Goal: Task Accomplishment & Management: Manage account settings

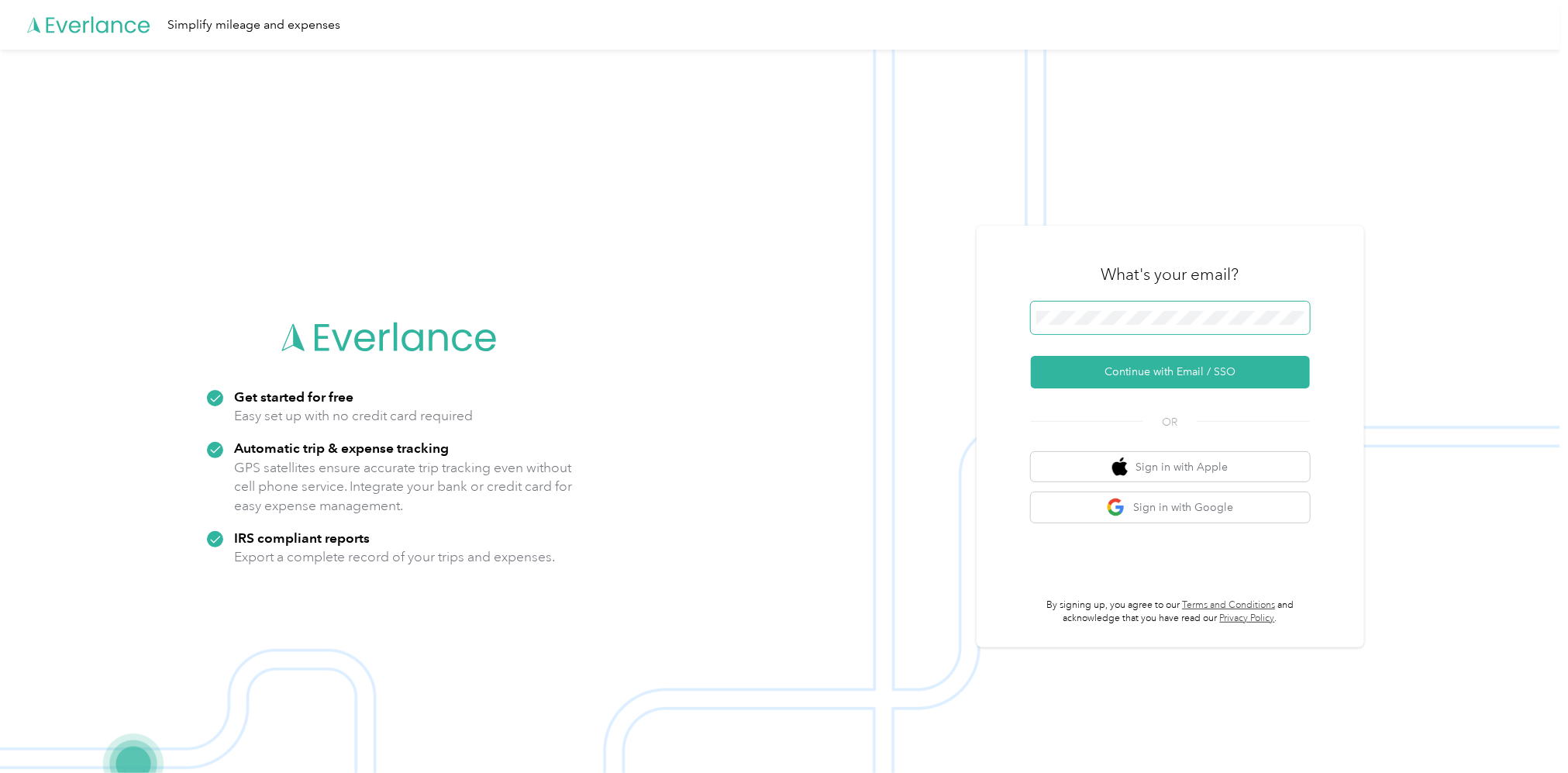
click at [1117, 308] on span at bounding box center [1170, 318] width 279 height 33
click at [1113, 308] on span at bounding box center [1170, 318] width 279 height 33
click at [1169, 370] on button "Continue with Email / SSO" at bounding box center [1170, 372] width 279 height 33
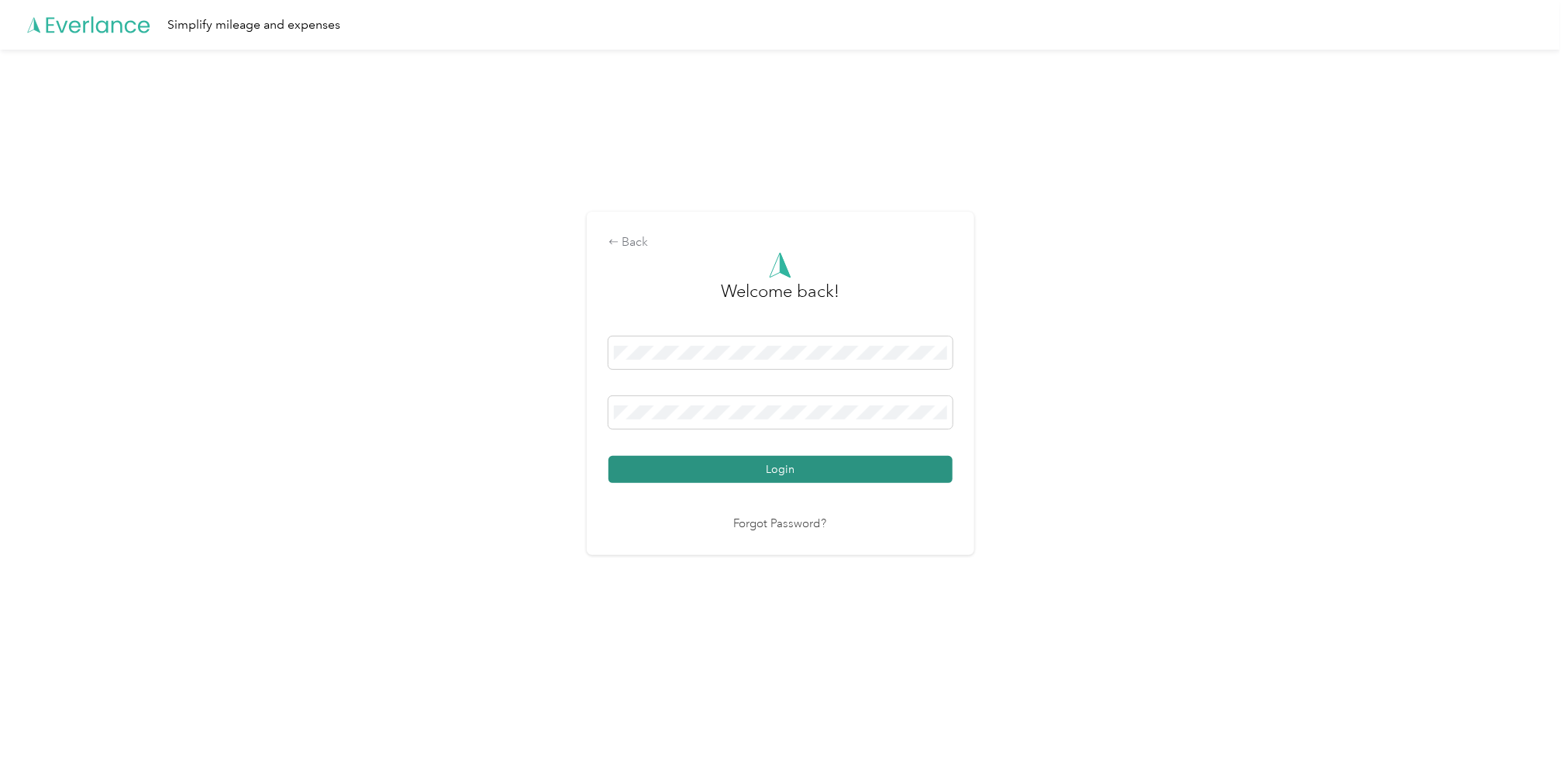
click at [781, 468] on button "Login" at bounding box center [780, 469] width 344 height 27
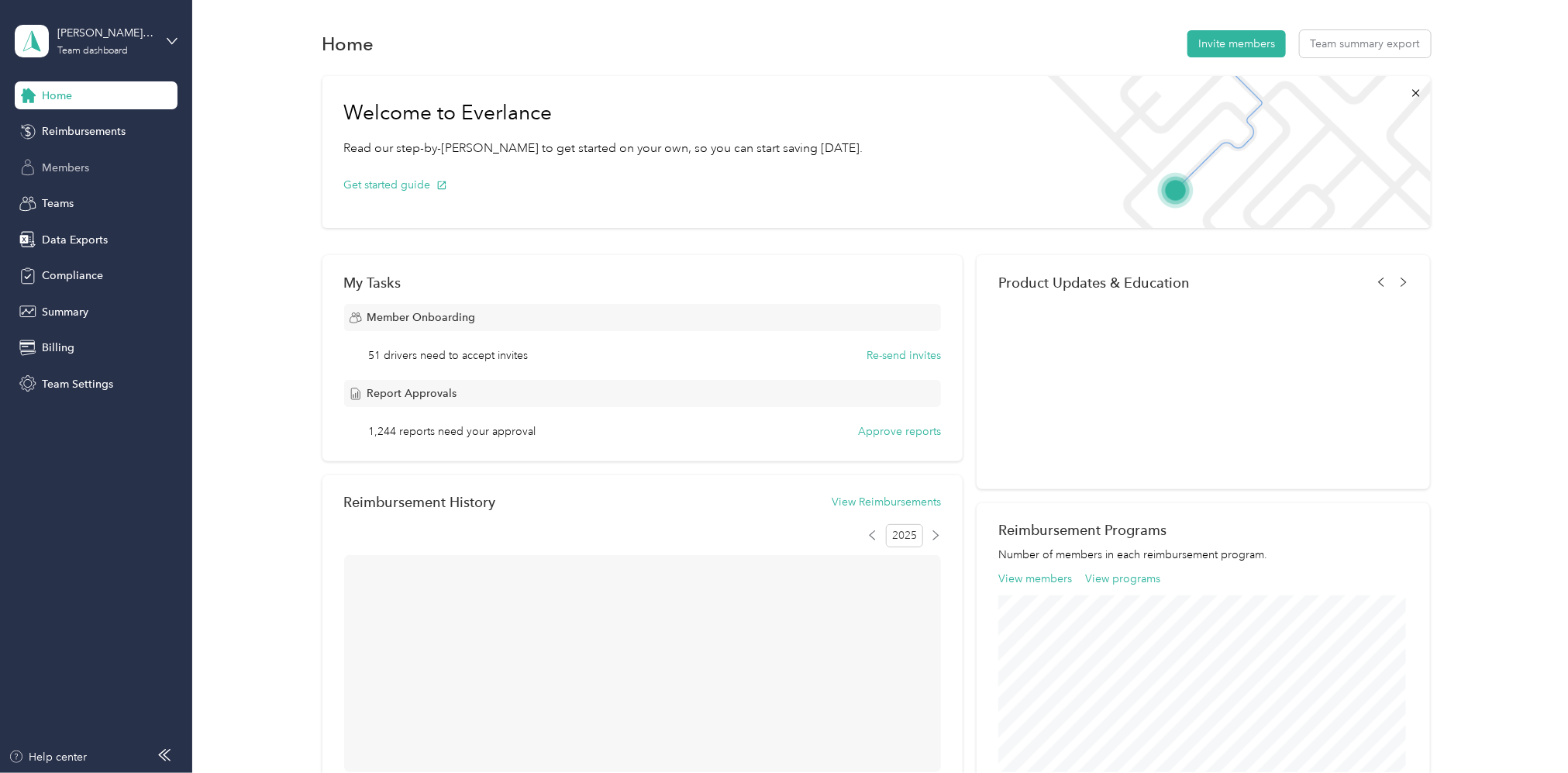
click at [59, 168] on span "Members" at bounding box center [65, 168] width 48 height 16
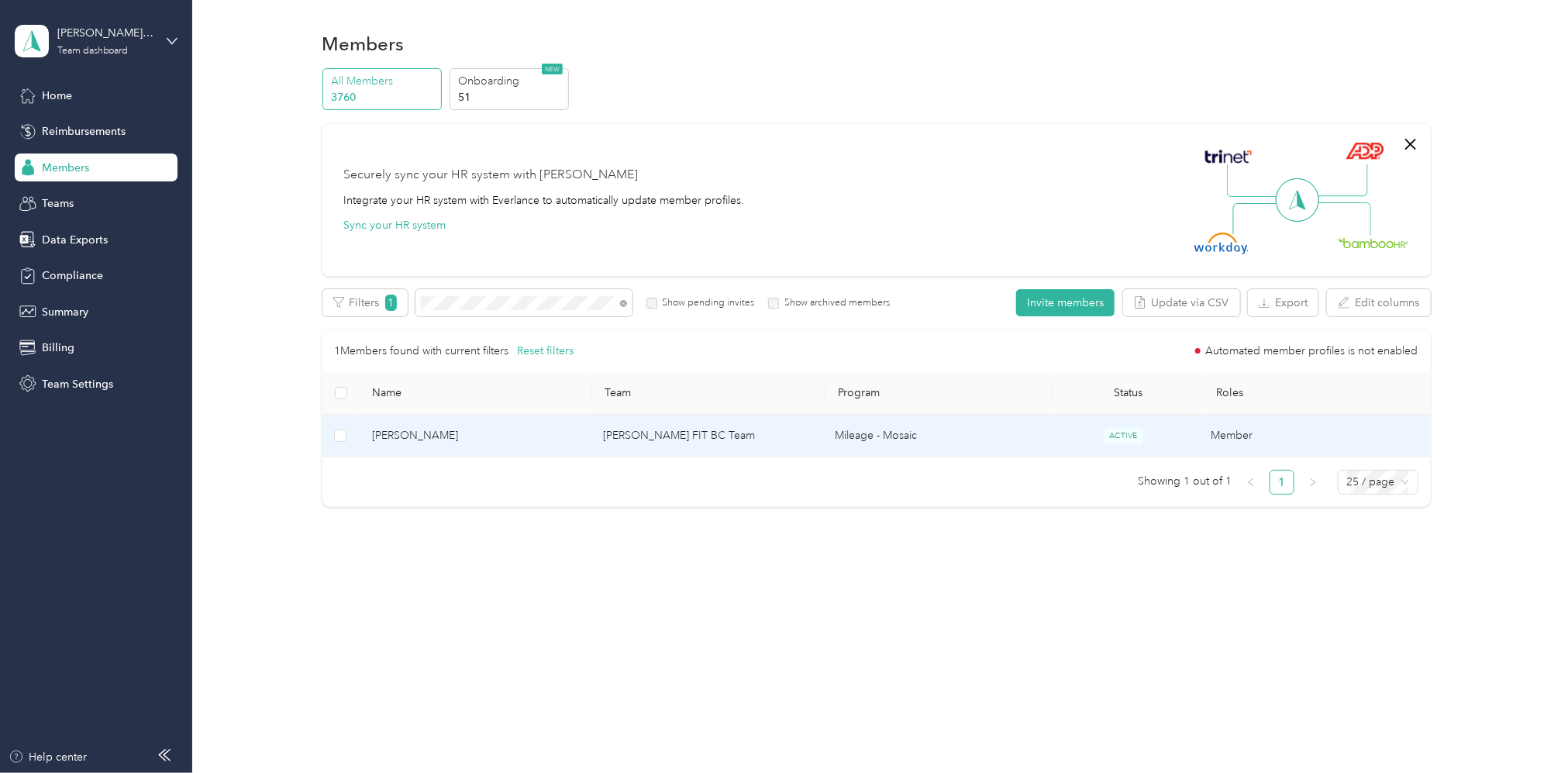
click at [678, 431] on td "[PERSON_NAME] FIT BC Team" at bounding box center [706, 436] width 232 height 43
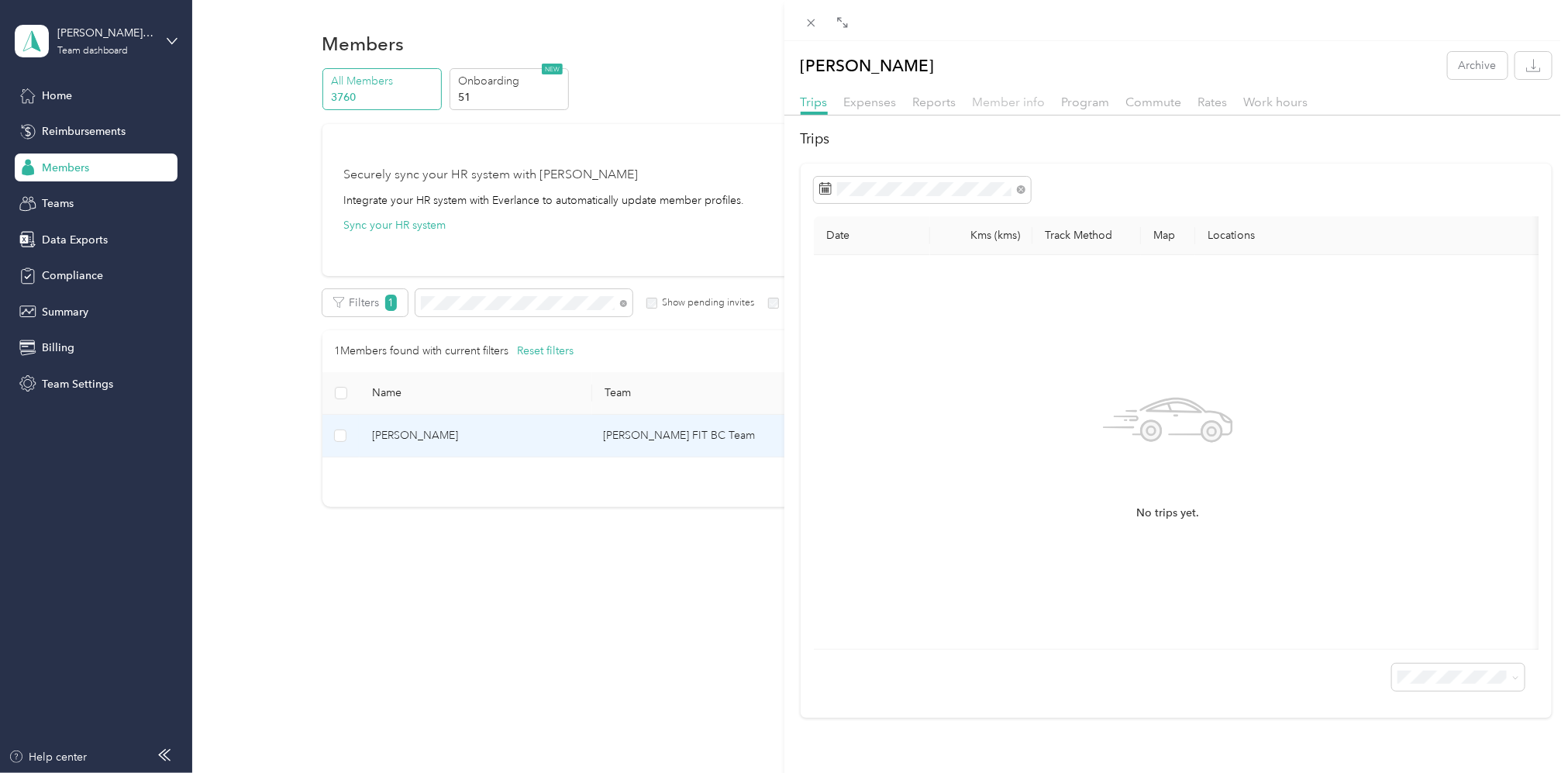
click at [1015, 105] on span "Member info" at bounding box center [1008, 101] width 73 height 15
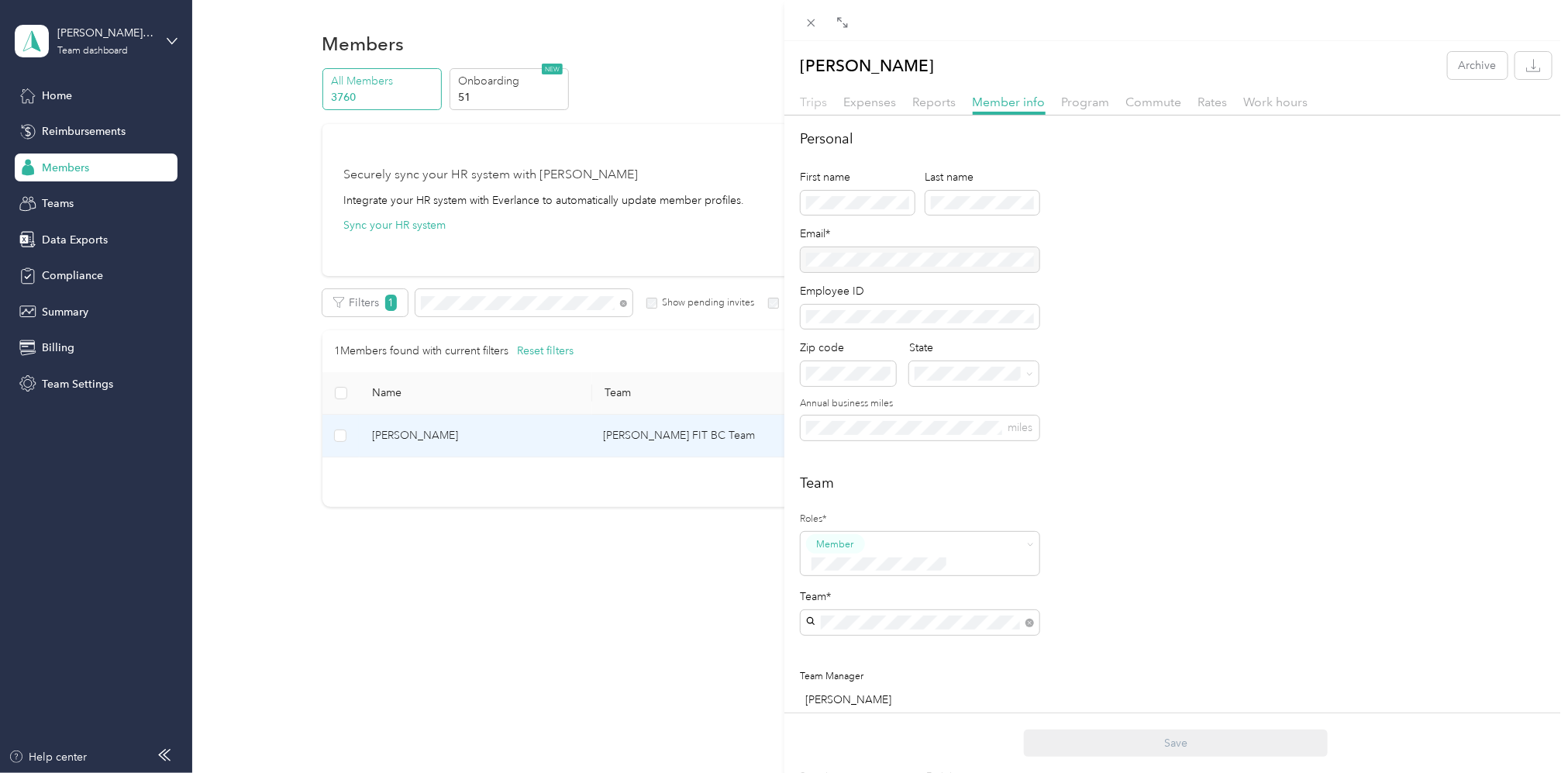
click at [824, 102] on span "Trips" at bounding box center [814, 101] width 27 height 15
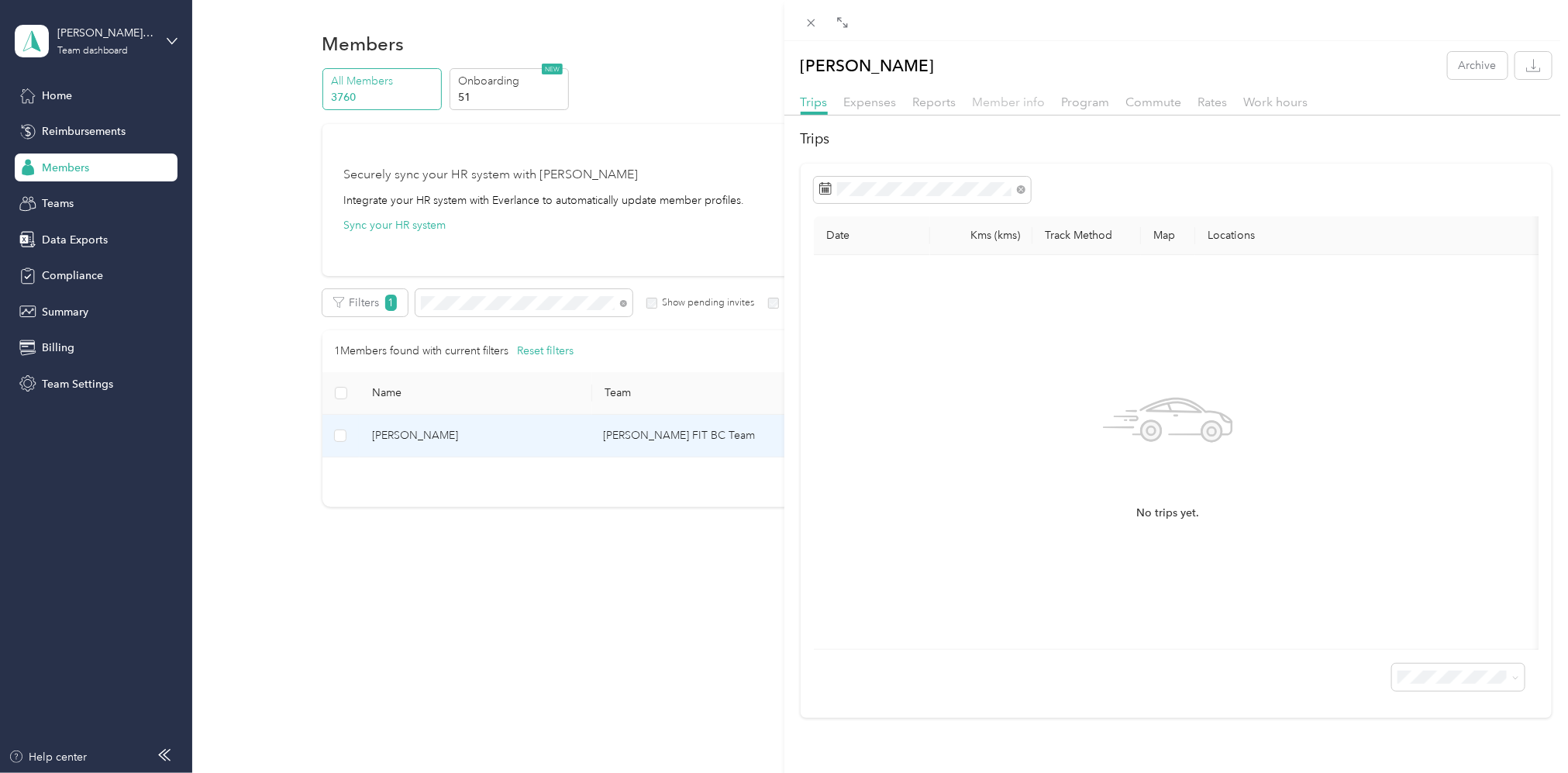
click at [1002, 102] on span "Member info" at bounding box center [1008, 101] width 73 height 15
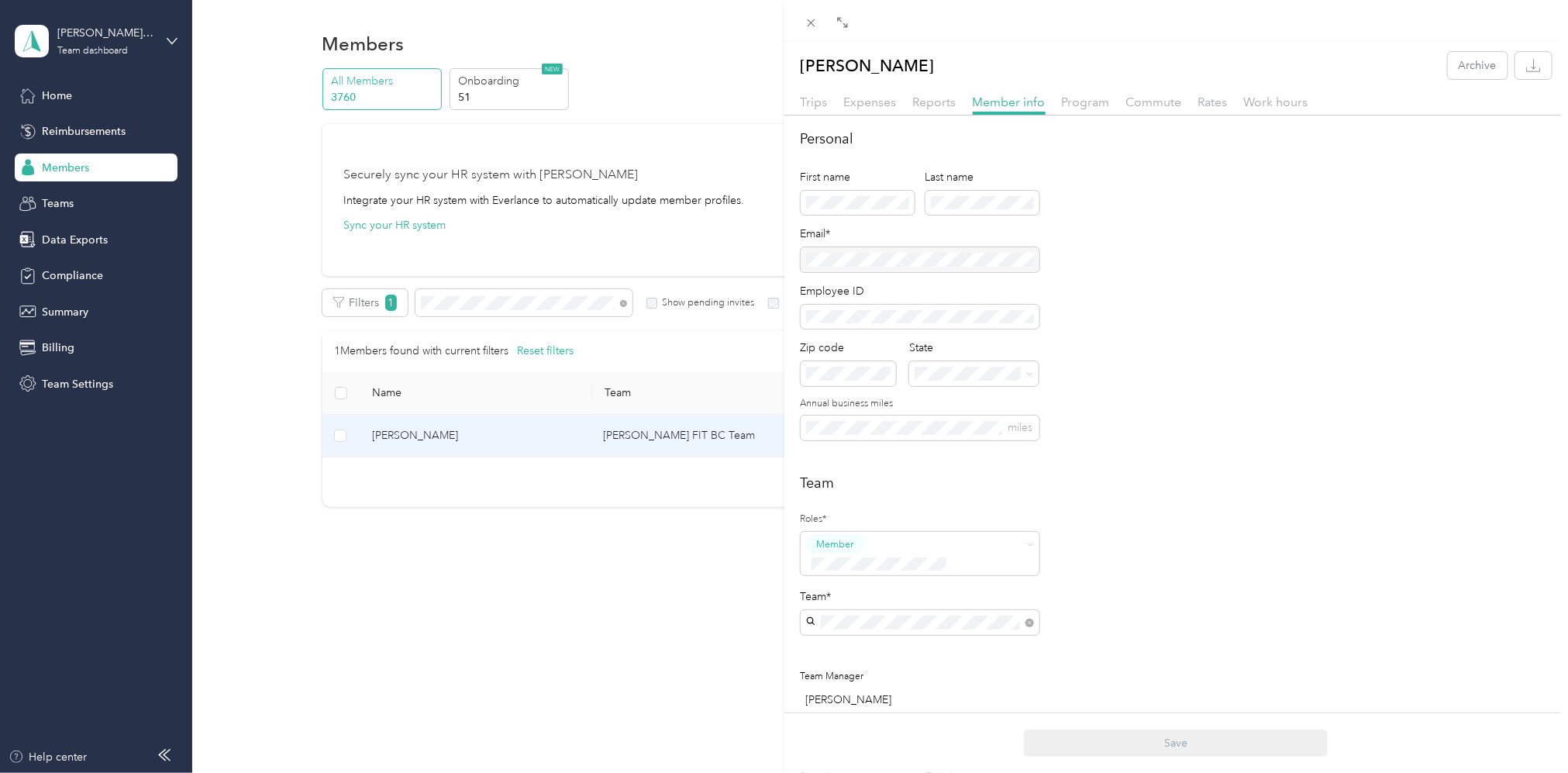
click at [497, 304] on div "[PERSON_NAME] Archive Trips Expenses Reports Member info Program Commute Rates …" at bounding box center [784, 386] width 1568 height 773
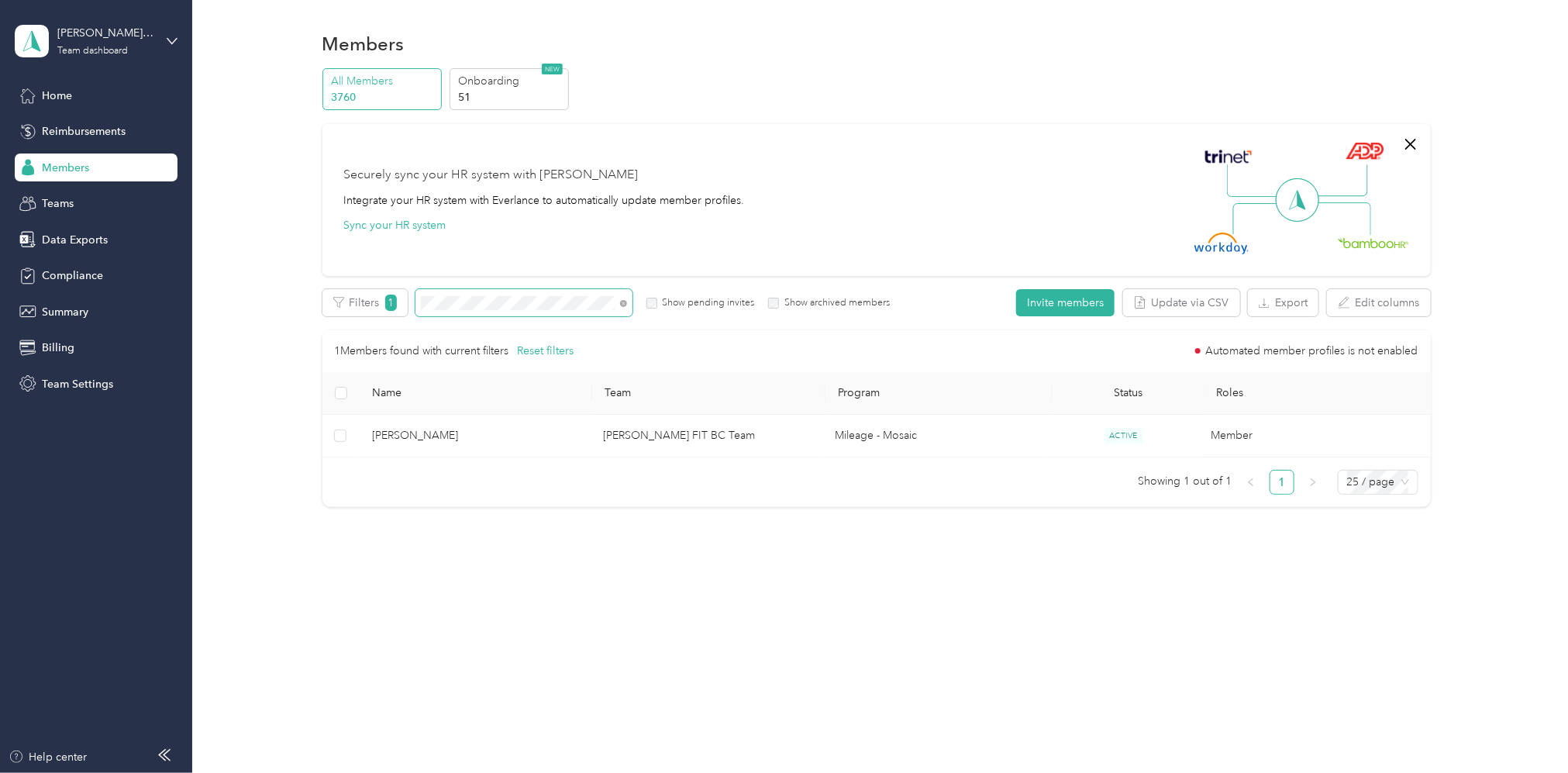
click at [397, 319] on div "Edit role Edit team Edit program Export Selected 0 of 1 members Cancel Filters …" at bounding box center [876, 398] width 1108 height 218
drag, startPoint x: 554, startPoint y: 330, endPoint x: 547, endPoint y: 324, distance: 9.2
click at [554, 327] on div "Edit role Edit team Edit program Export Selected 0 of 1 members Cancel Filters …" at bounding box center [876, 398] width 1108 height 218
click at [352, 305] on div "Filters 1 Show pending invites Show archived members" at bounding box center [607, 303] width 568 height 27
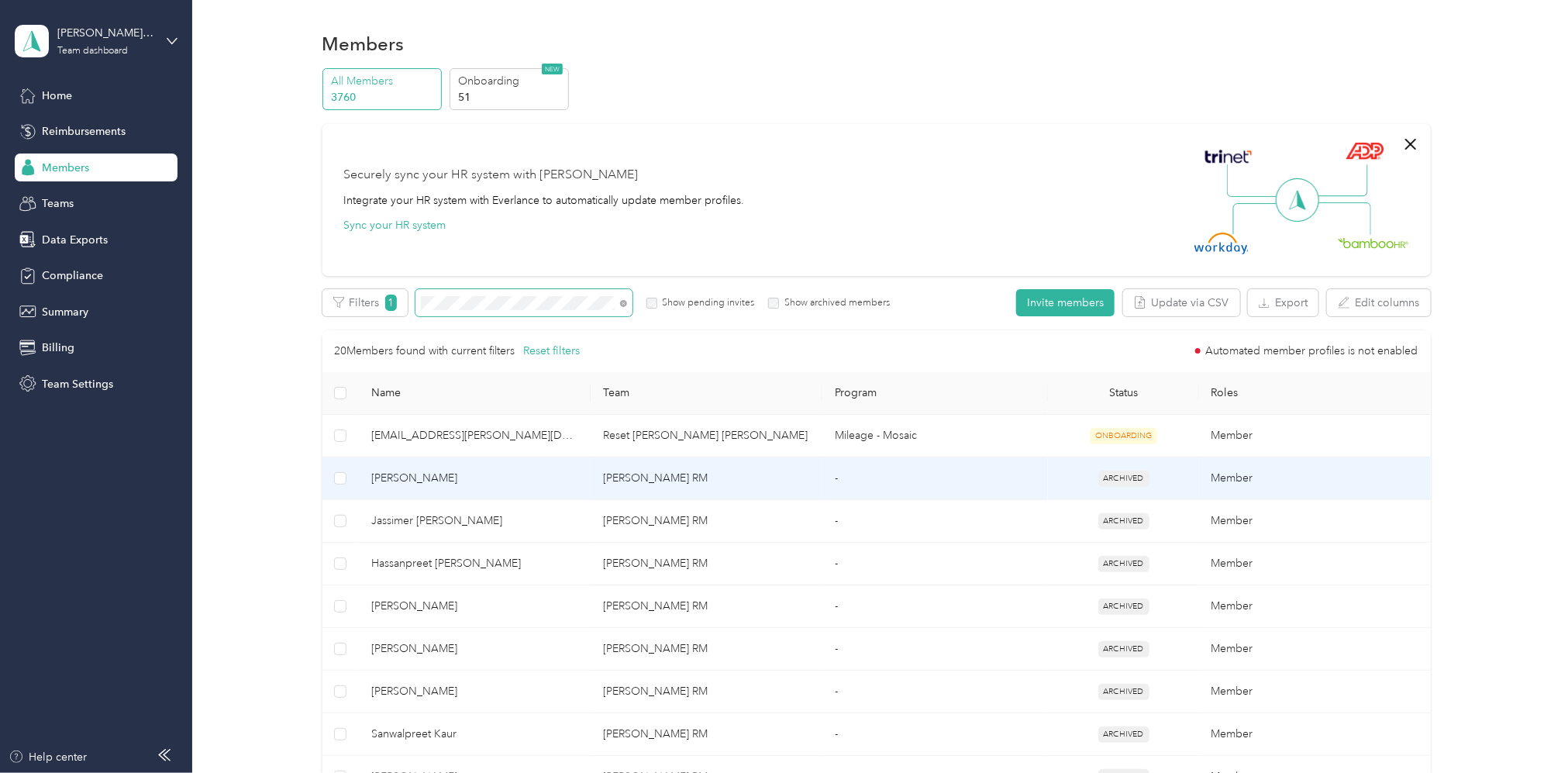
scroll to position [206, 0]
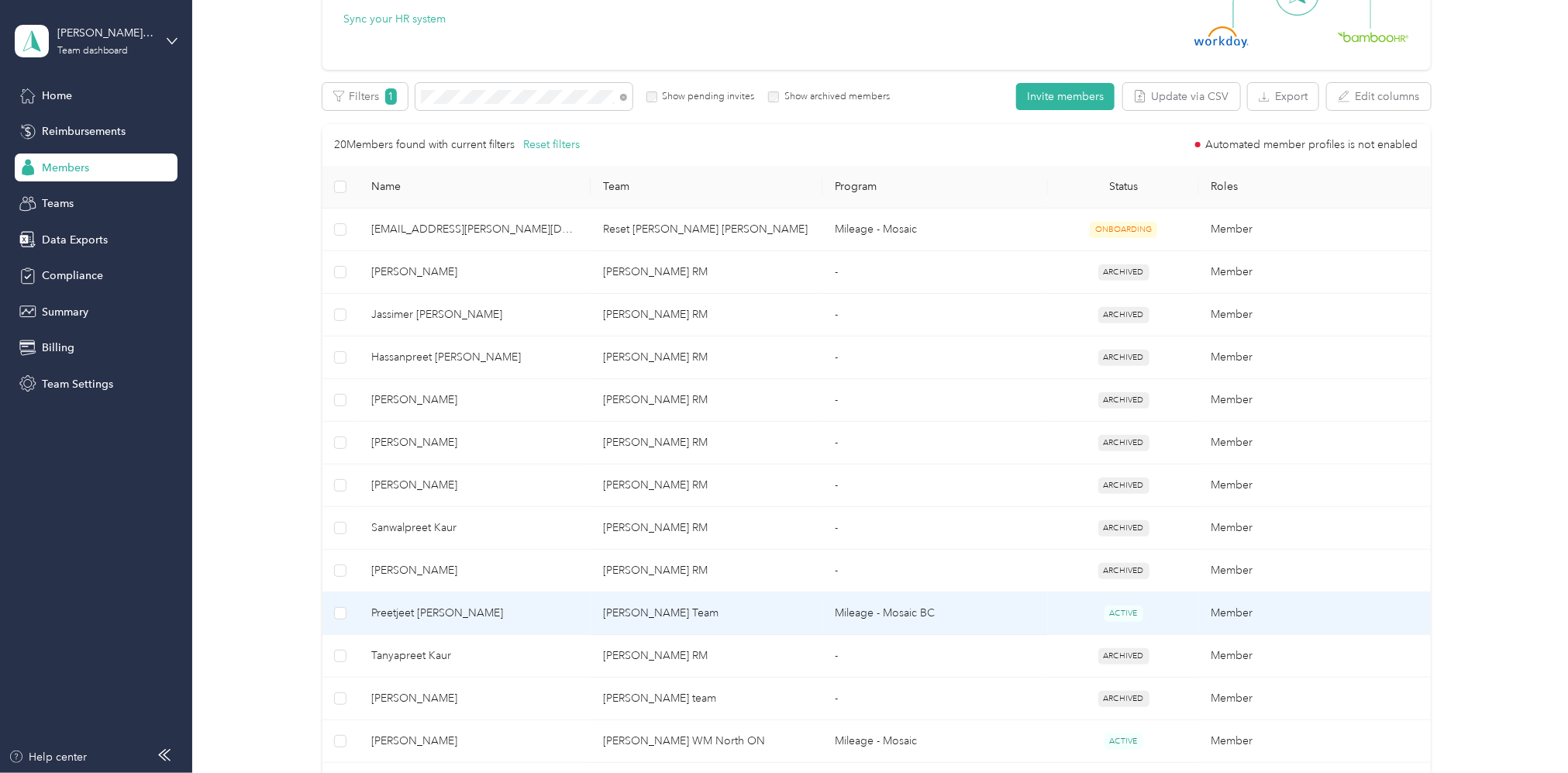
click at [614, 592] on td "[PERSON_NAME] Team" at bounding box center [706, 613] width 232 height 43
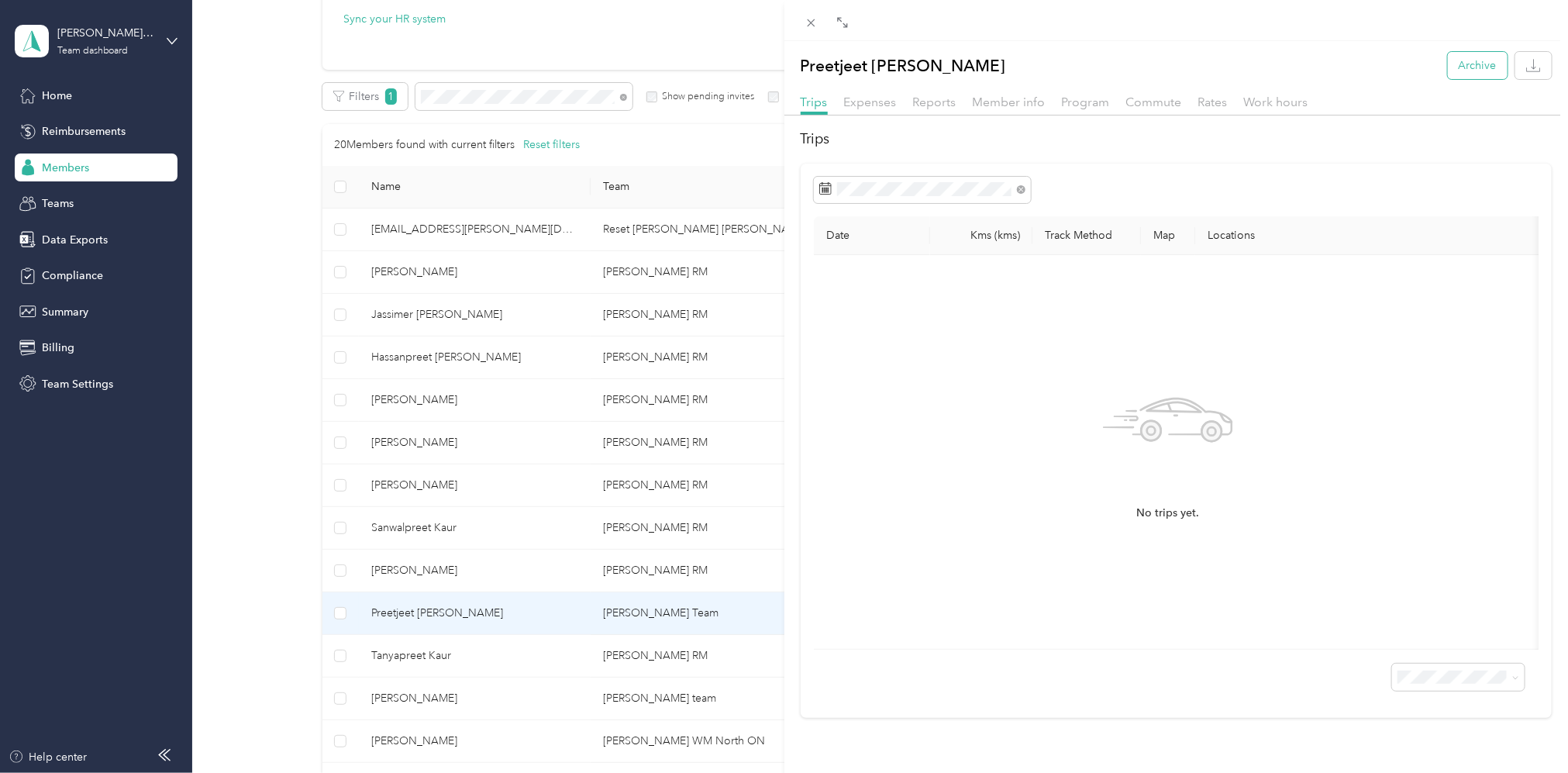
click at [1471, 66] on button "Archive" at bounding box center [1478, 66] width 60 height 27
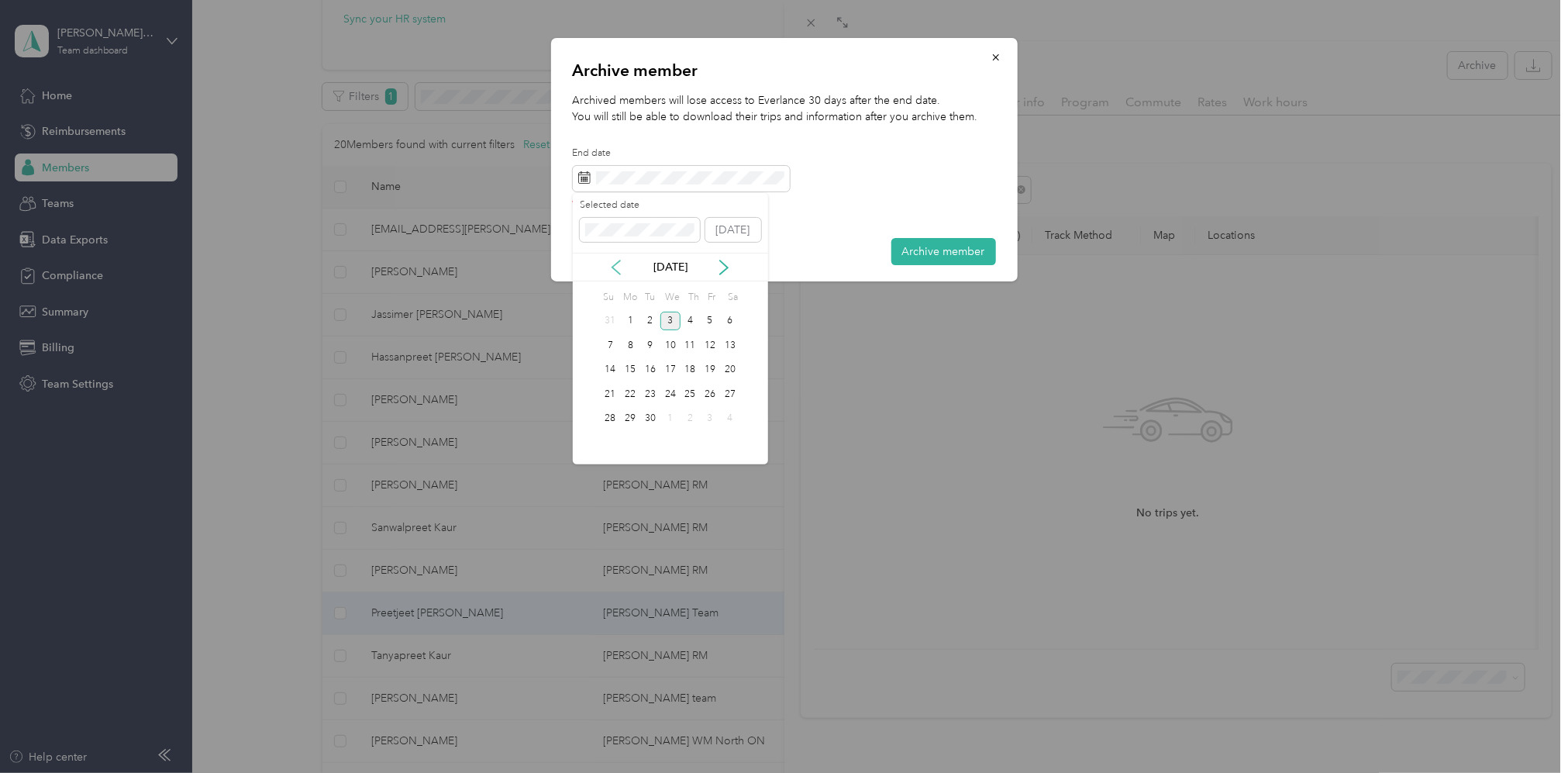
click at [617, 268] on icon at bounding box center [616, 268] width 16 height 16
click at [614, 271] on icon at bounding box center [616, 268] width 16 height 16
click at [652, 321] on div "1" at bounding box center [650, 321] width 20 height 20
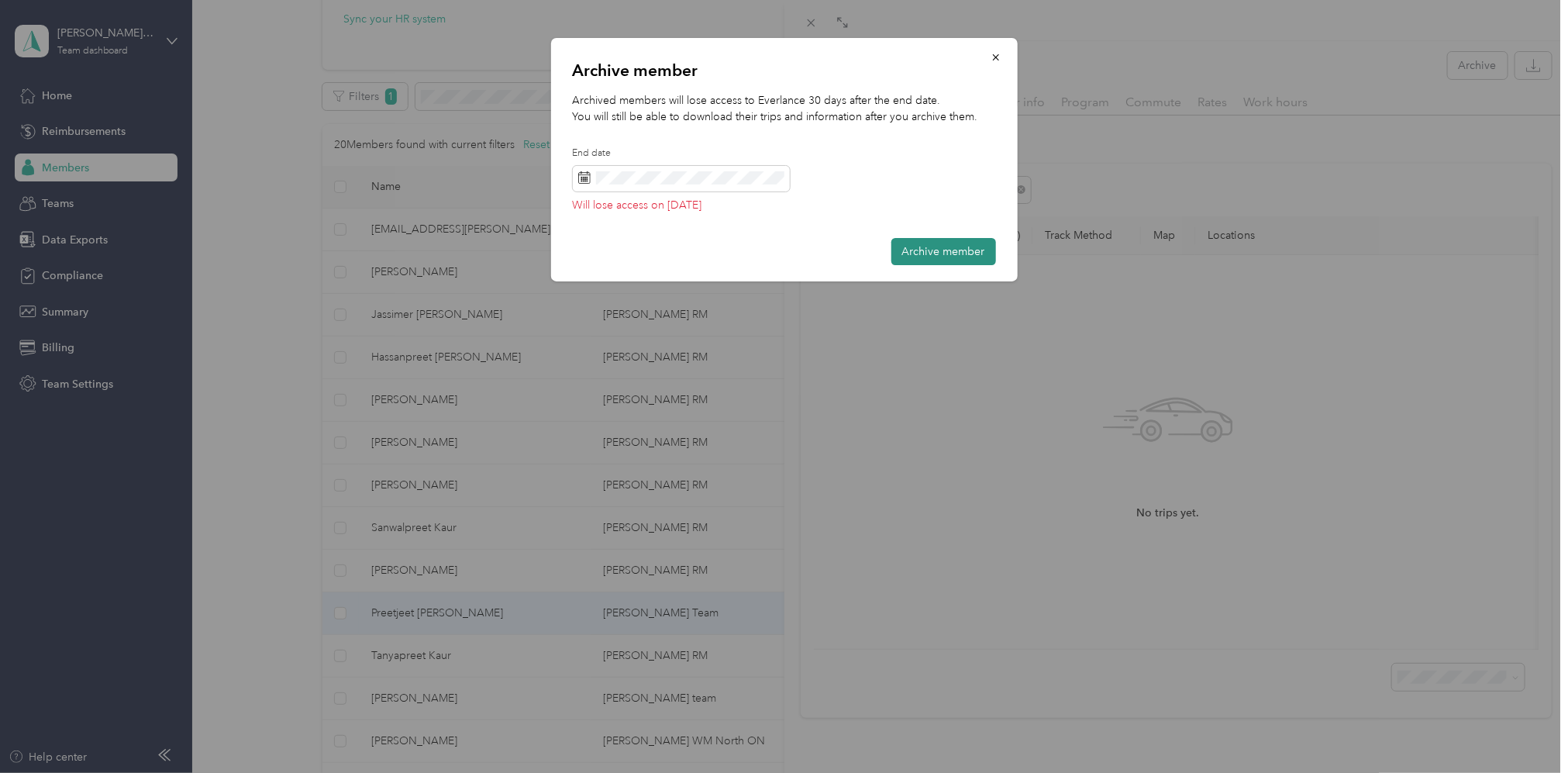
click at [936, 250] on button "Archive member" at bounding box center [943, 251] width 104 height 27
